Goal: Information Seeking & Learning: Learn about a topic

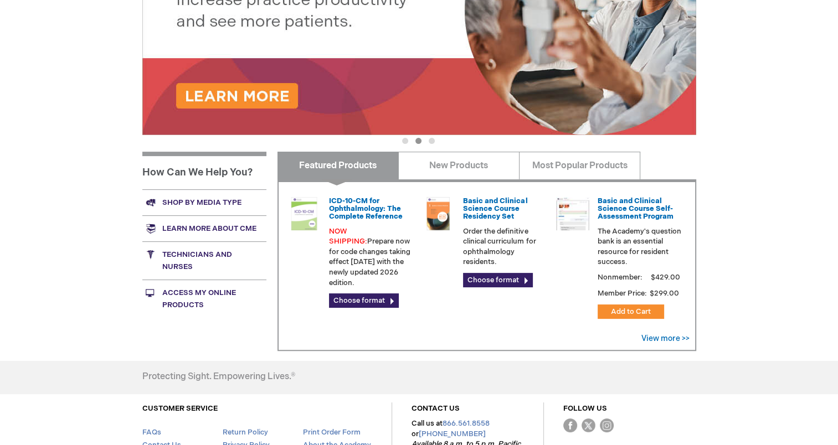
scroll to position [332, 0]
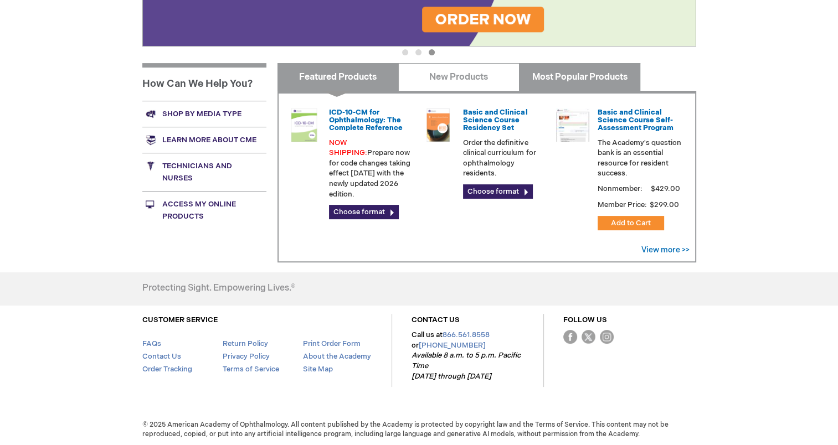
click at [575, 79] on link "Most Popular Products" at bounding box center [579, 77] width 121 height 28
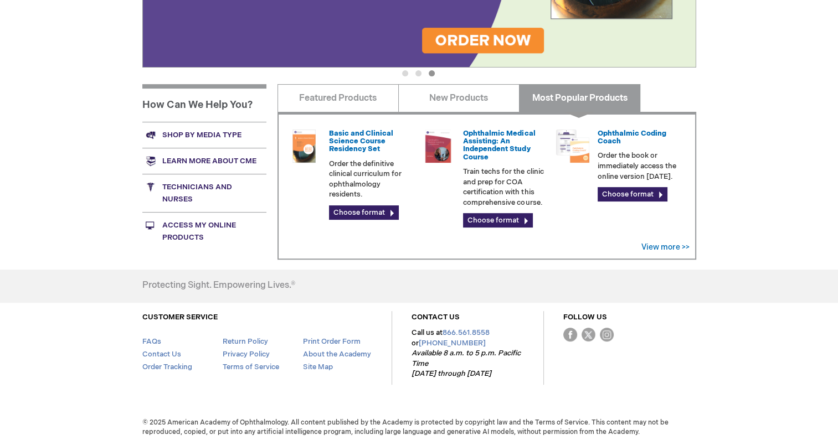
scroll to position [310, 0]
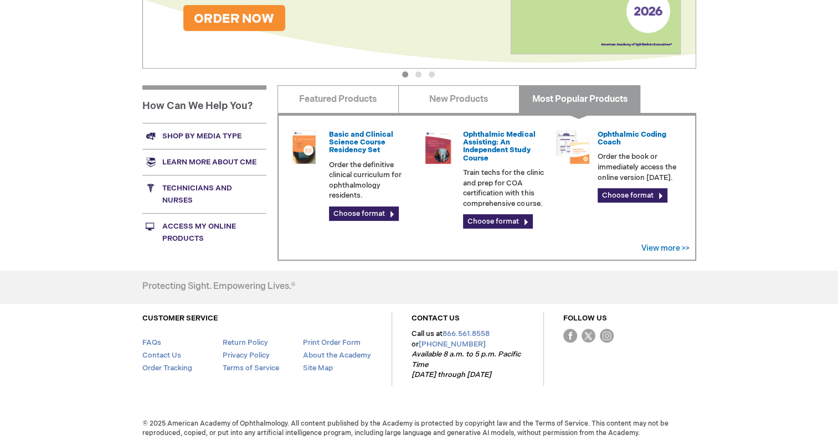
click at [185, 164] on link "Learn more about CME" at bounding box center [204, 162] width 124 height 26
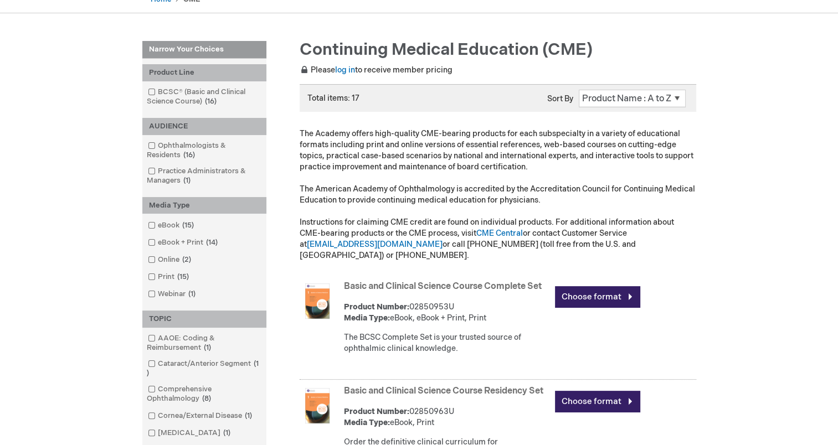
scroll to position [111, 0]
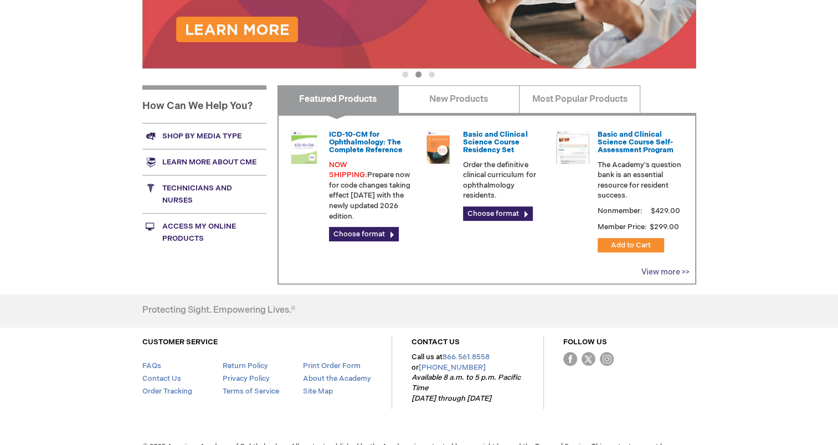
click at [661, 270] on link "View more >>" at bounding box center [665, 271] width 48 height 9
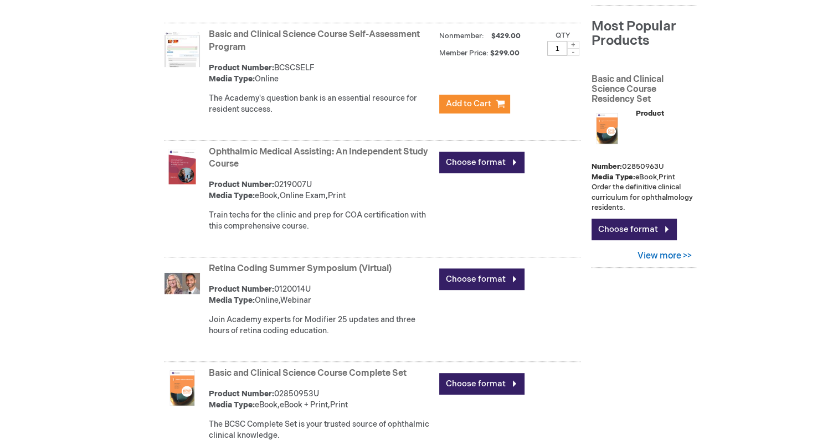
scroll to position [443, 0]
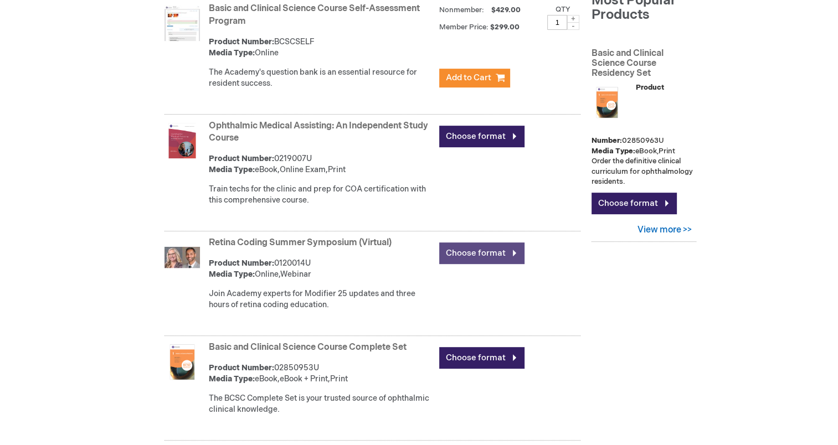
click at [470, 250] on link "Choose format" at bounding box center [481, 254] width 85 height 22
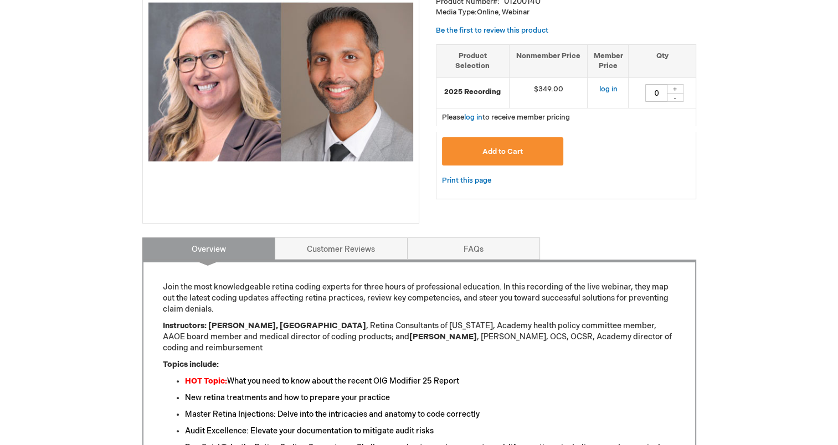
scroll to position [277, 0]
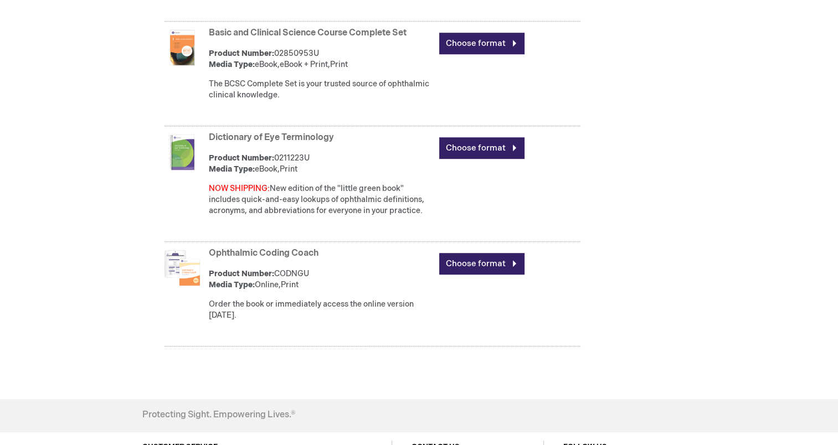
scroll to position [776, 0]
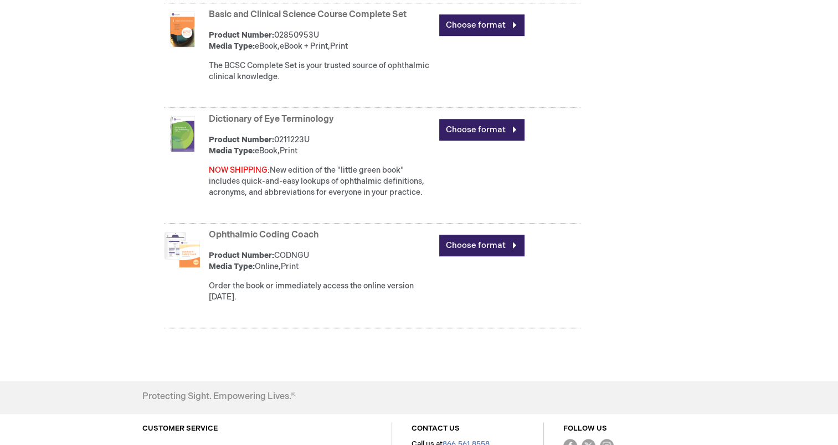
click at [256, 233] on link "Ophthalmic Coding Coach" at bounding box center [264, 235] width 110 height 11
